Goal: Transaction & Acquisition: Purchase product/service

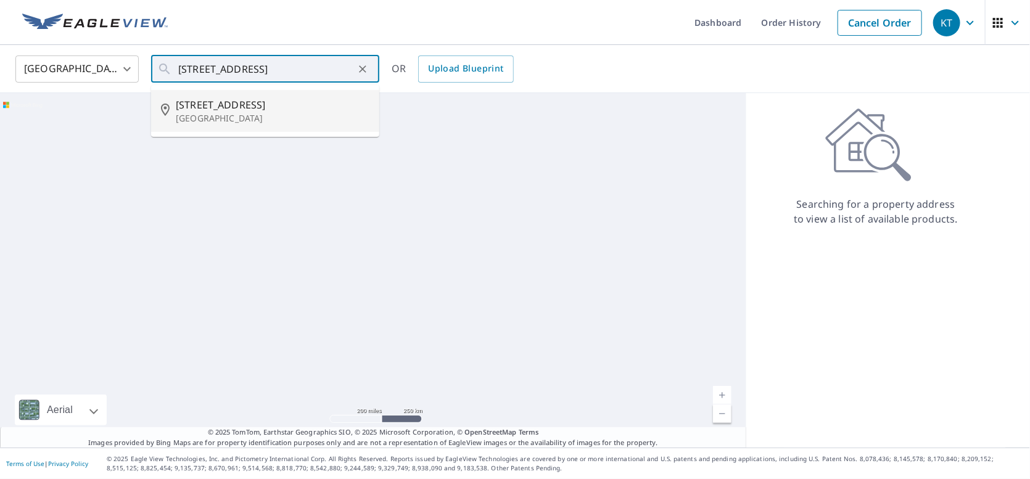
click at [231, 103] on span "[STREET_ADDRESS]" at bounding box center [273, 104] width 194 height 15
type input "[STREET_ADDRESS]"
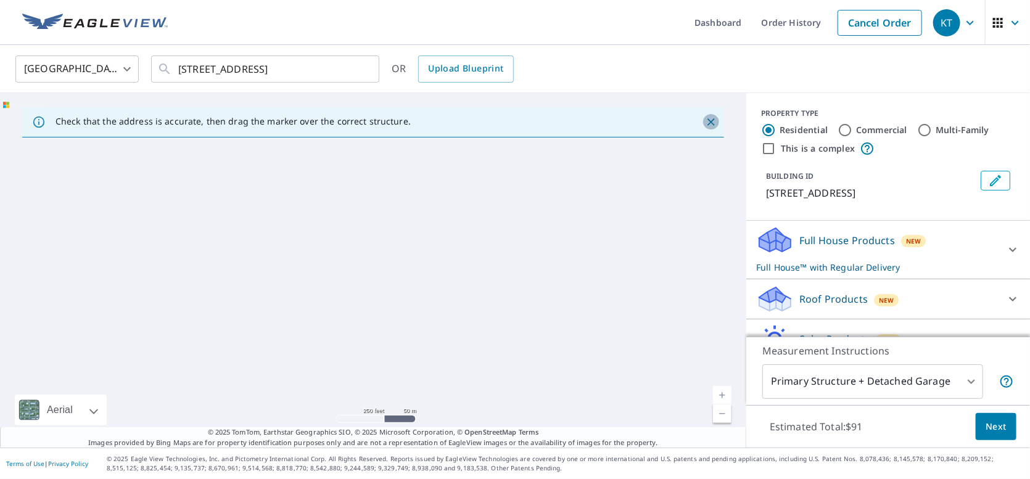
click at [705, 120] on icon "Close" at bounding box center [711, 122] width 12 height 12
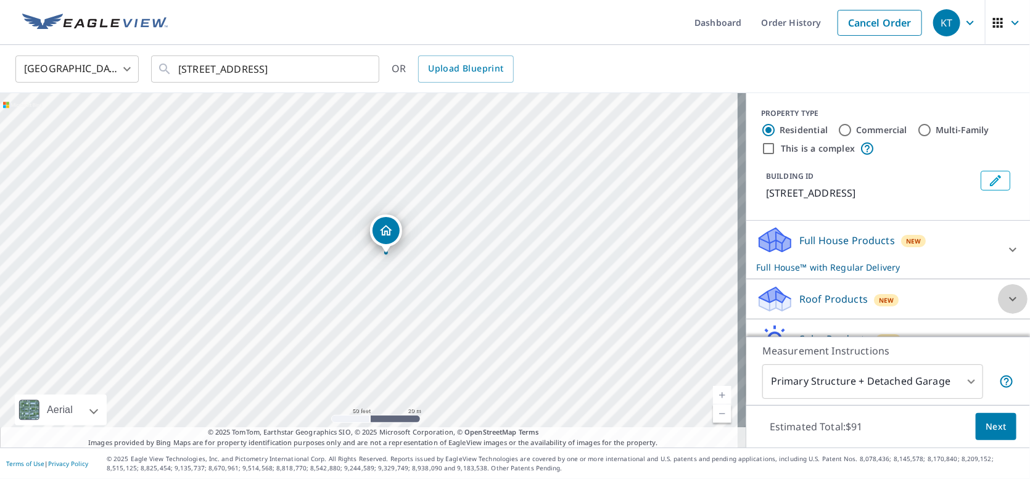
click at [1009, 302] on icon at bounding box center [1012, 299] width 7 height 4
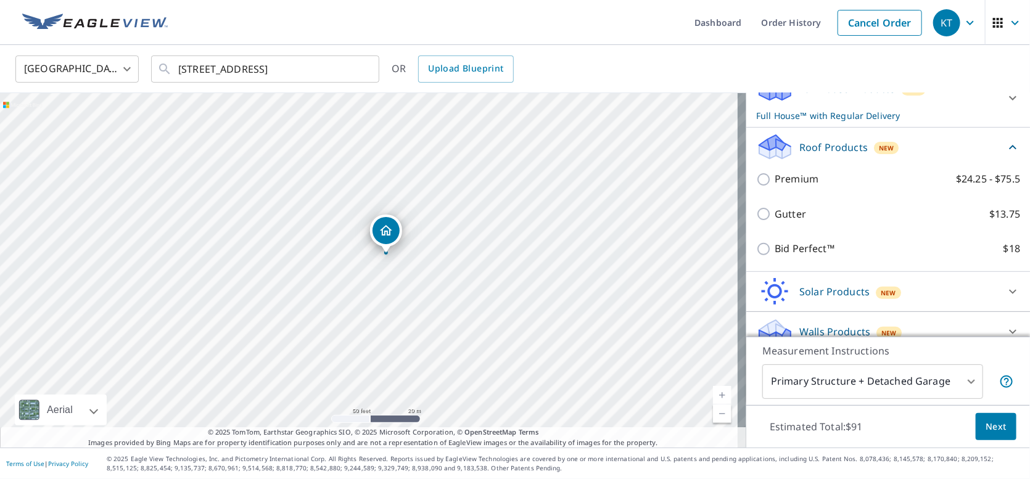
scroll to position [181, 0]
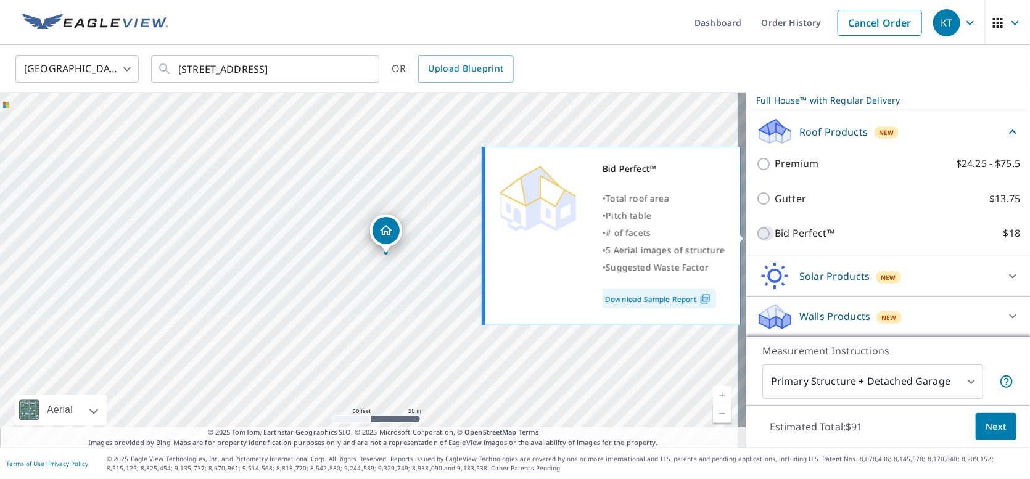
click at [756, 235] on input "Bid Perfect™ $18" at bounding box center [765, 233] width 18 height 15
checkbox input "true"
checkbox input "false"
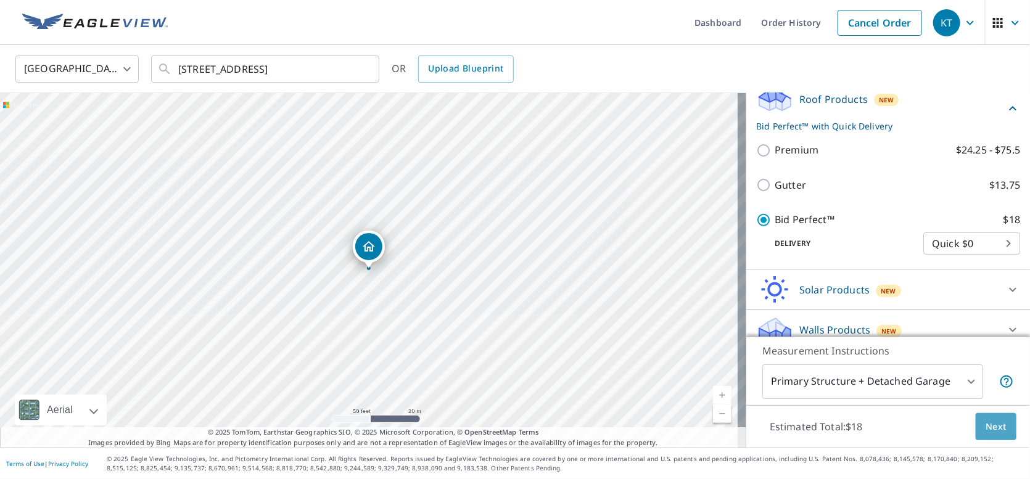
click at [985, 427] on span "Next" at bounding box center [995, 426] width 21 height 15
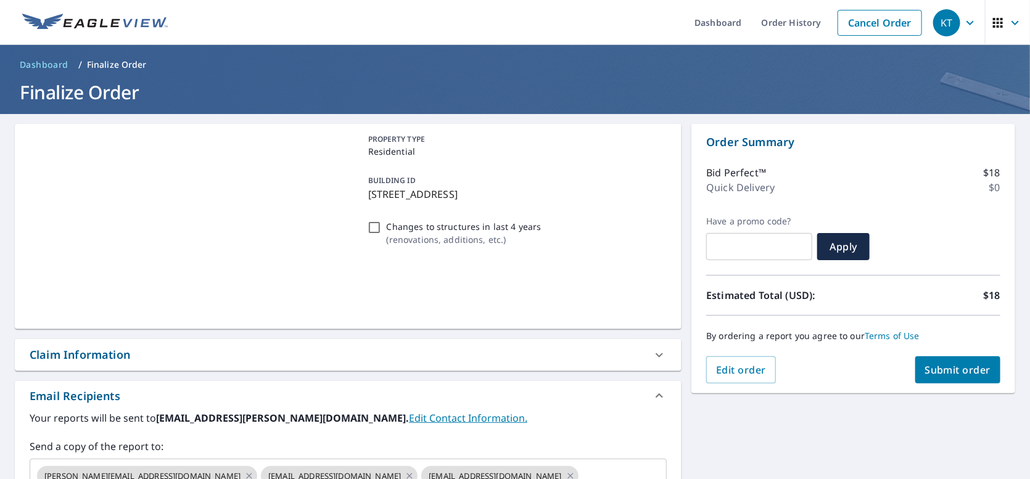
click at [953, 371] on span "Submit order" at bounding box center [958, 370] width 66 height 14
checkbox input "true"
